Goal: Task Accomplishment & Management: Use online tool/utility

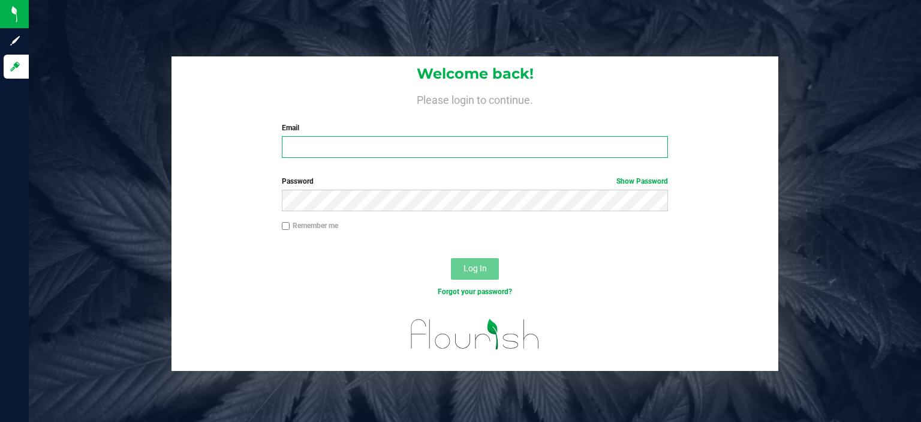
click at [348, 152] on input "Email" at bounding box center [475, 147] width 387 height 22
type input "[EMAIL_ADDRESS][DOMAIN_NAME]"
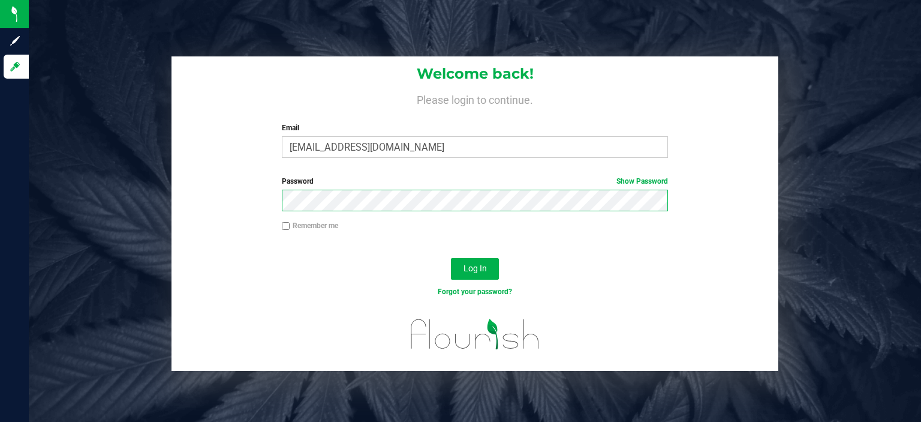
click at [451, 258] on button "Log In" at bounding box center [475, 269] width 48 height 22
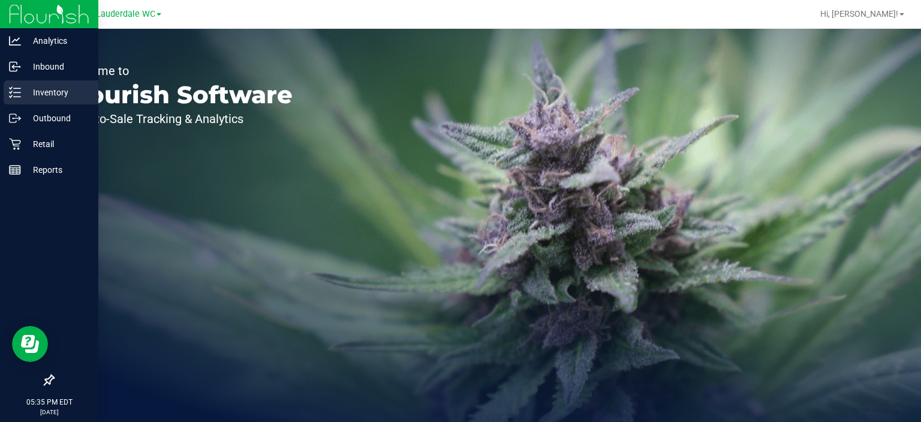
click at [55, 91] on p "Inventory" at bounding box center [57, 92] width 72 height 14
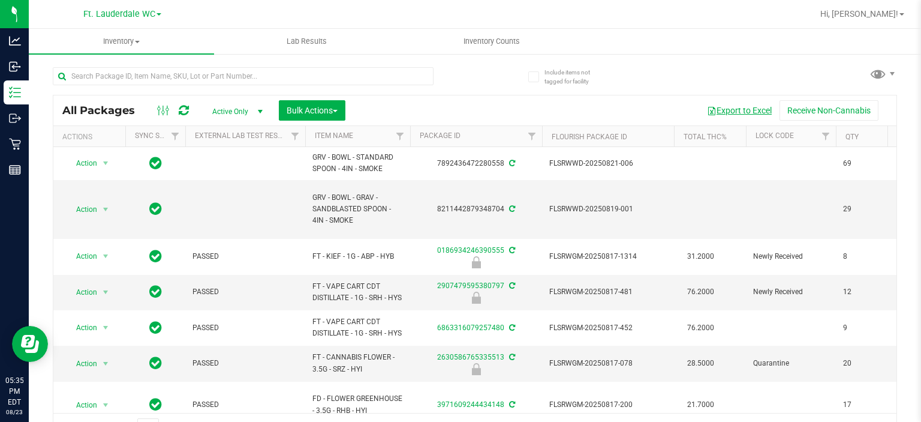
click at [742, 115] on button "Export to Excel" at bounding box center [739, 110] width 80 height 20
